Goal: Information Seeking & Learning: Learn about a topic

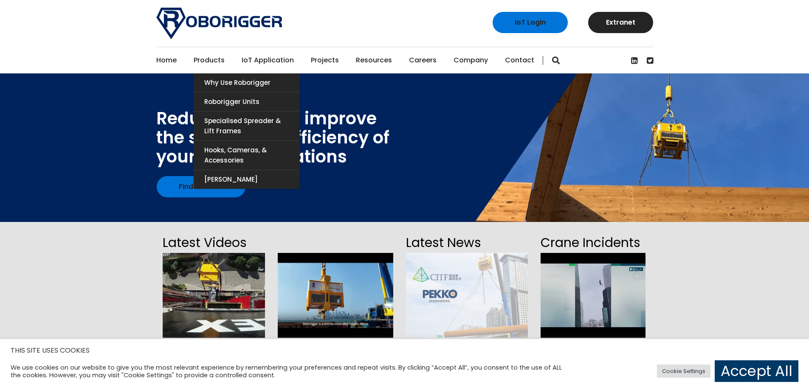
click at [205, 62] on link "Products" at bounding box center [209, 60] width 31 height 26
click at [242, 82] on link "Why use Roborigger" at bounding box center [247, 82] width 106 height 19
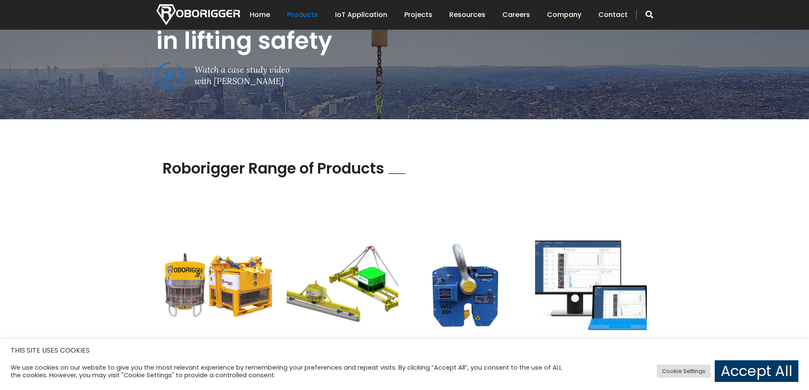
scroll to position [552, 0]
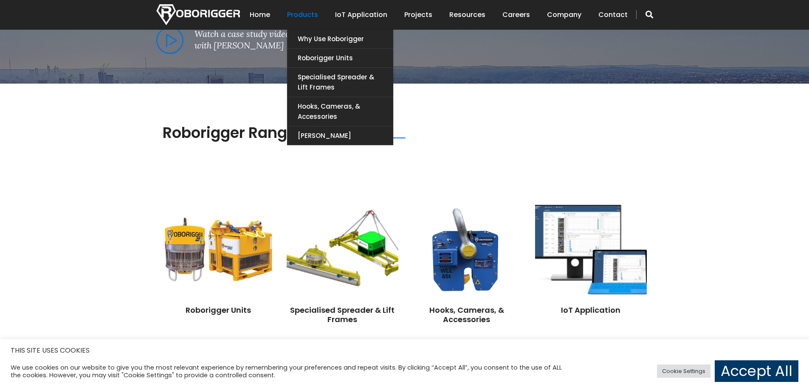
click at [306, 14] on link "Products" at bounding box center [302, 15] width 31 height 26
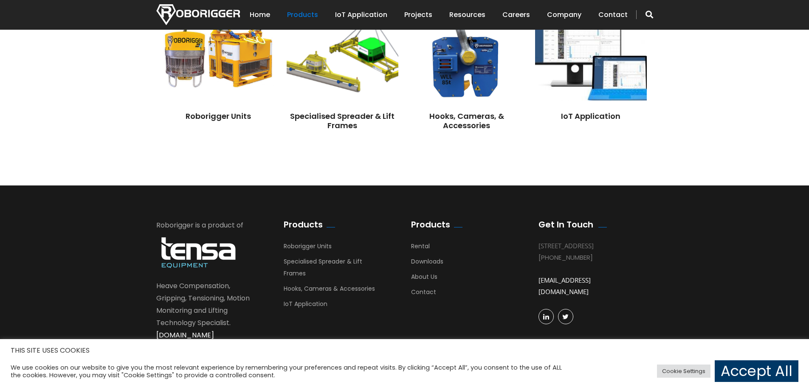
scroll to position [753, 0]
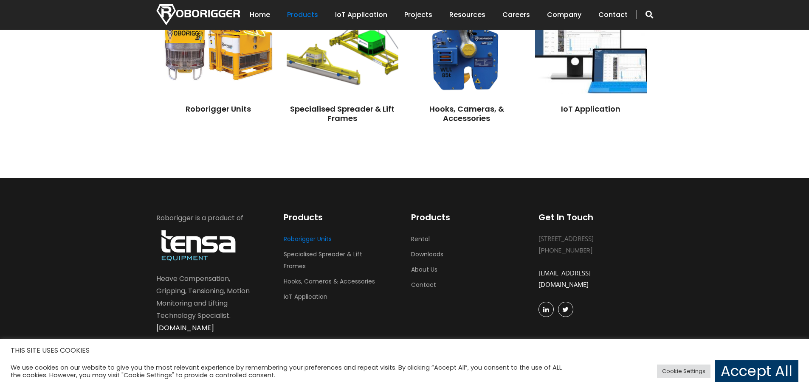
click at [312, 242] on link "Roborigger Units" at bounding box center [308, 241] width 48 height 13
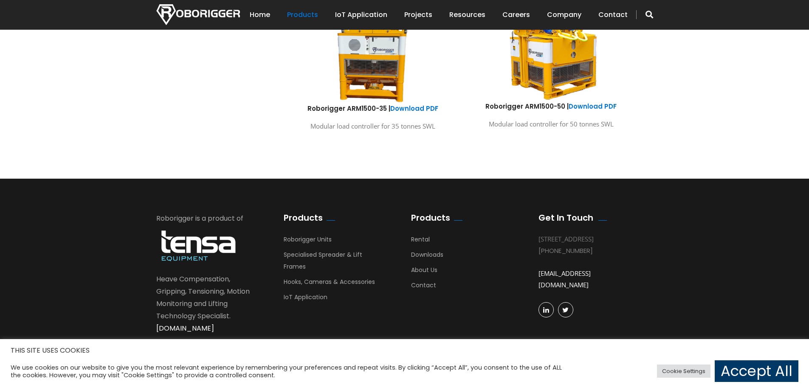
scroll to position [614, 0]
click at [322, 255] on link "Specialised Spreader & Lift Frames" at bounding box center [323, 262] width 79 height 25
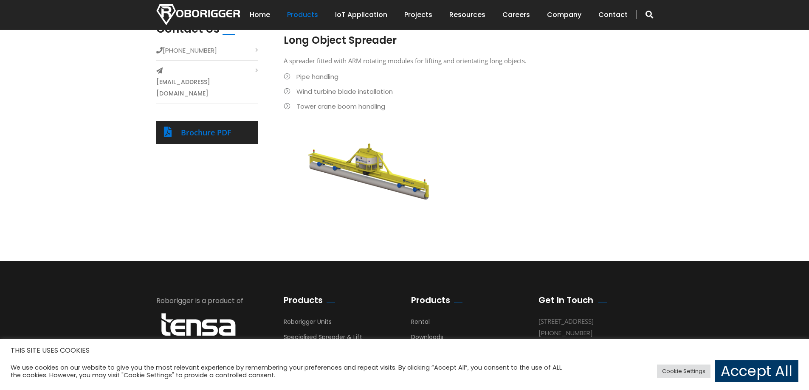
scroll to position [465, 0]
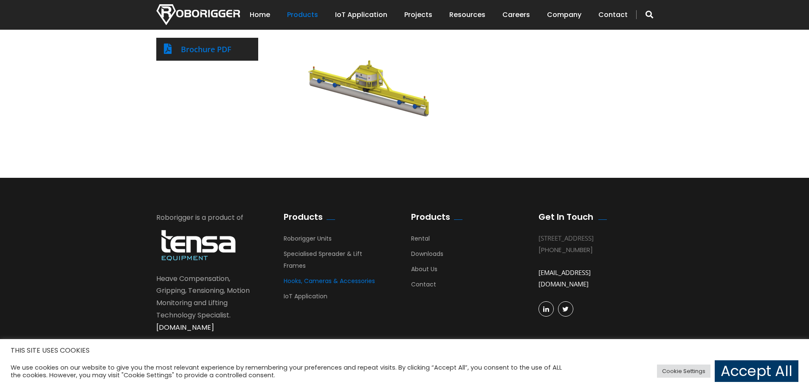
click at [324, 286] on link "Hooks, Cameras & Accessories" at bounding box center [329, 283] width 91 height 13
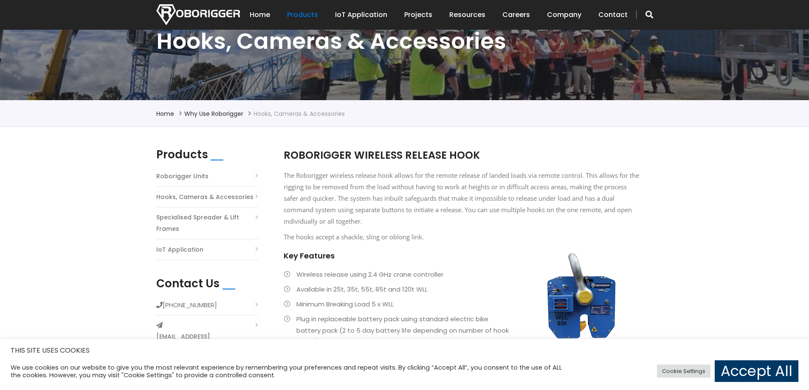
scroll to position [85, 0]
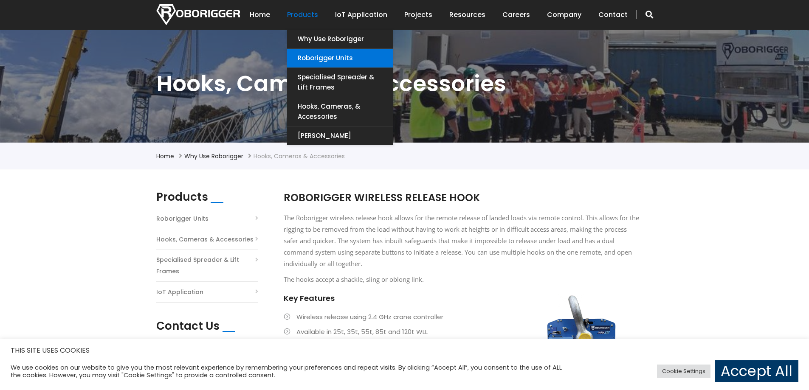
click at [347, 62] on link "Roborigger Units" at bounding box center [340, 58] width 106 height 19
